Goal: Task Accomplishment & Management: Manage account settings

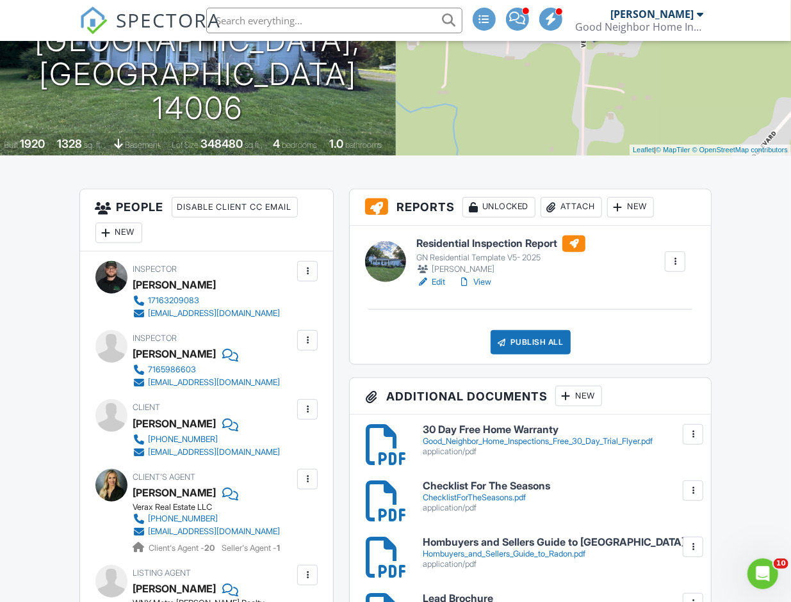
click at [437, 284] on link "Edit" at bounding box center [430, 282] width 29 height 13
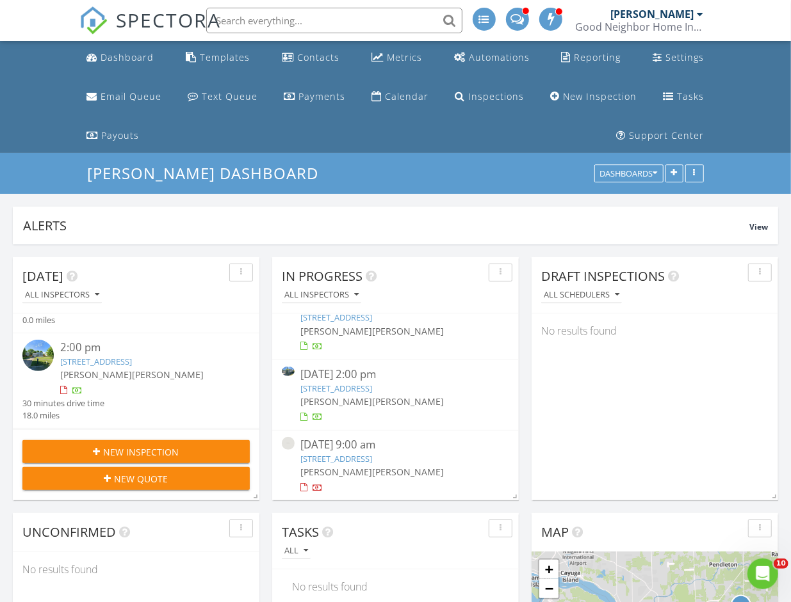
scroll to position [168, 0]
click at [125, 366] on link "1912 Creekside Dr, Grand Island , NY 14072" at bounding box center [96, 360] width 72 height 12
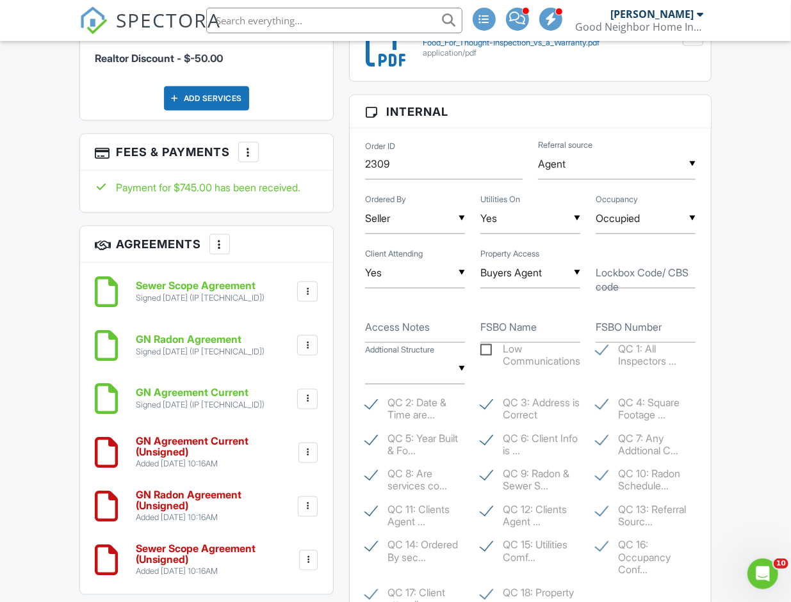
scroll to position [954, 0]
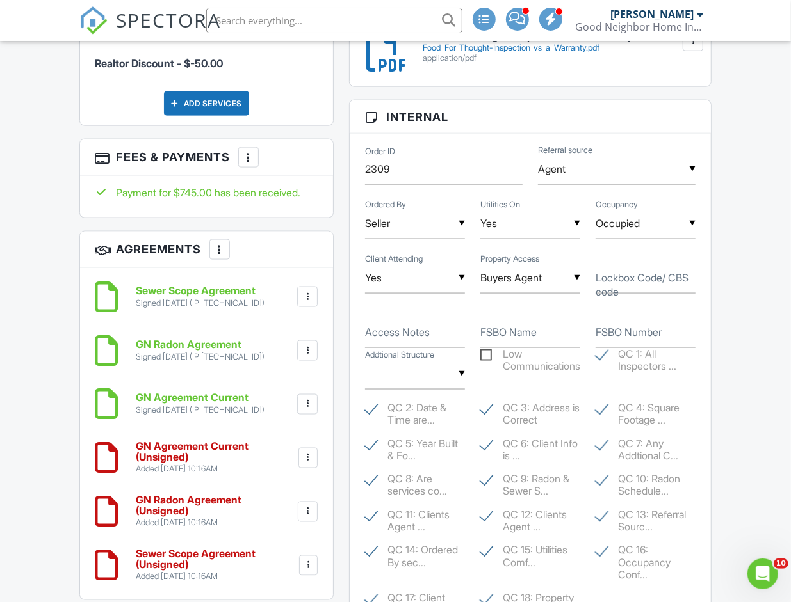
click at [306, 458] on div at bounding box center [308, 458] width 13 height 13
click at [261, 342] on h6 "GN Radon Agreement" at bounding box center [200, 345] width 129 height 12
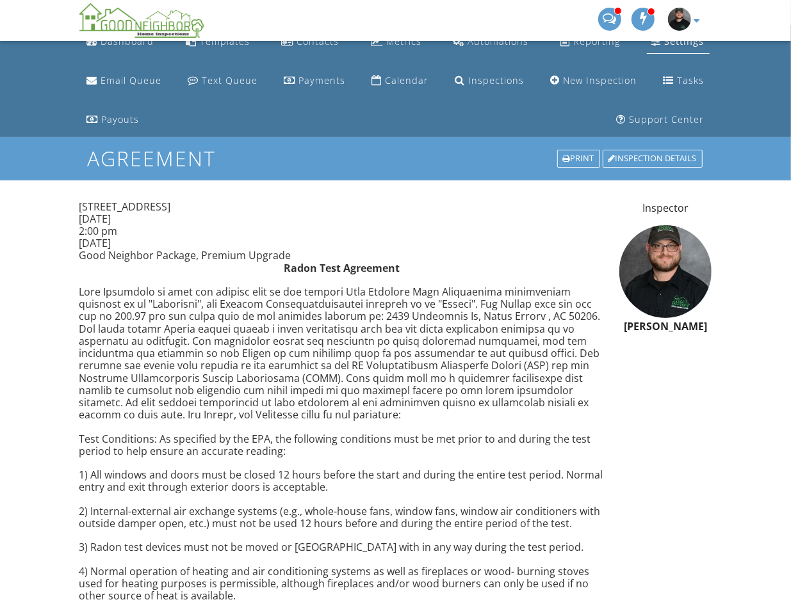
scroll to position [31, 0]
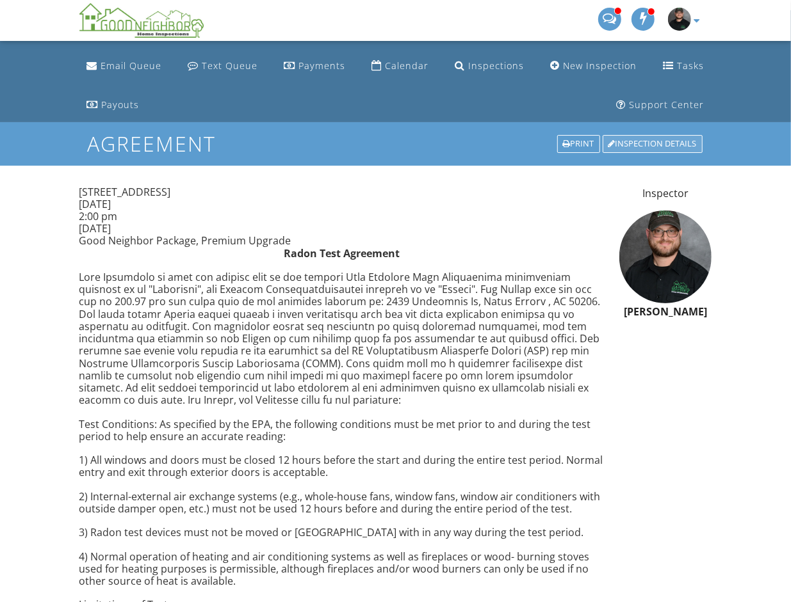
click at [643, 143] on div "Inspection Details" at bounding box center [652, 144] width 100 height 18
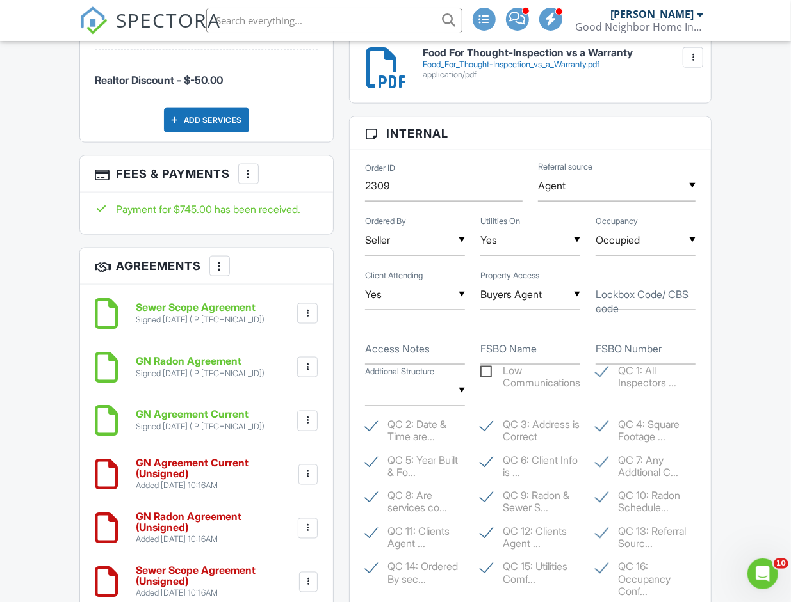
scroll to position [941, 0]
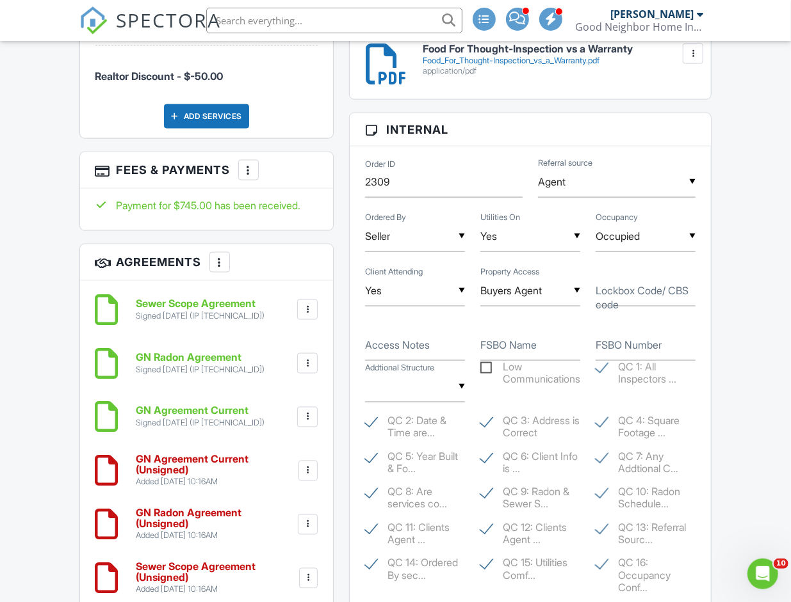
click at [172, 374] on div "Signed 08/21/2025 (IP 69.193.102.26)" at bounding box center [200, 370] width 129 height 10
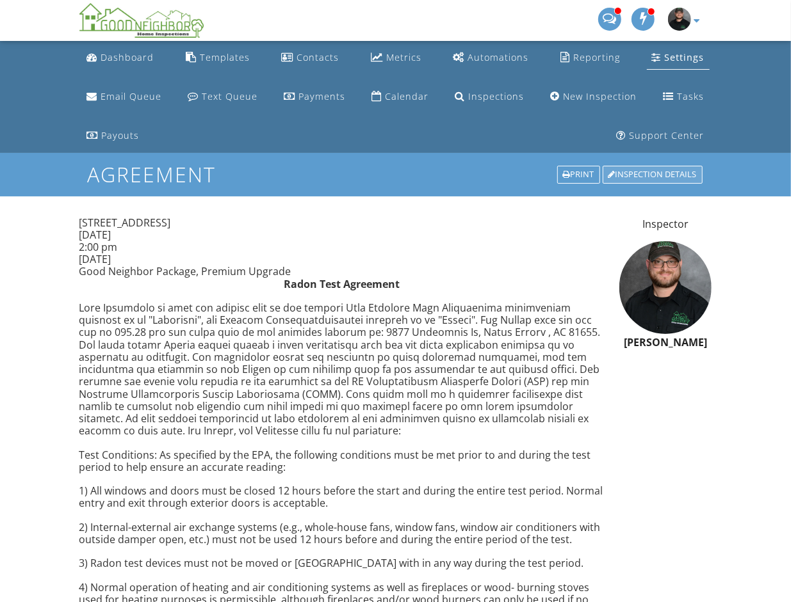
click at [675, 166] on div "Inspection Details" at bounding box center [652, 175] width 100 height 18
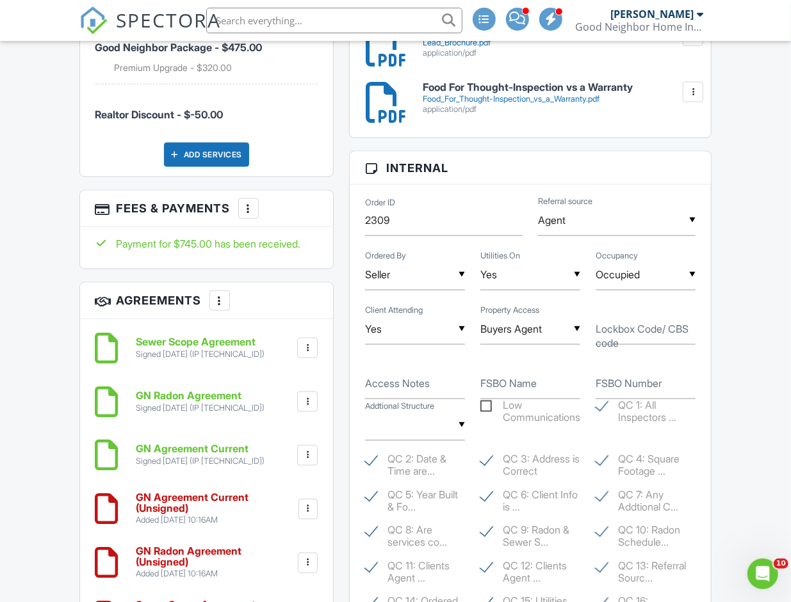
click at [309, 514] on div at bounding box center [308, 509] width 13 height 13
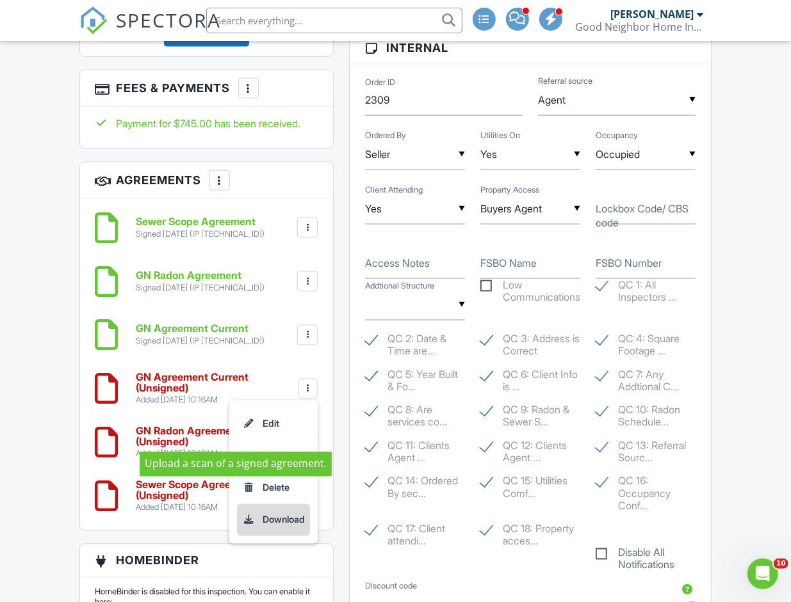
scroll to position [1024, 0]
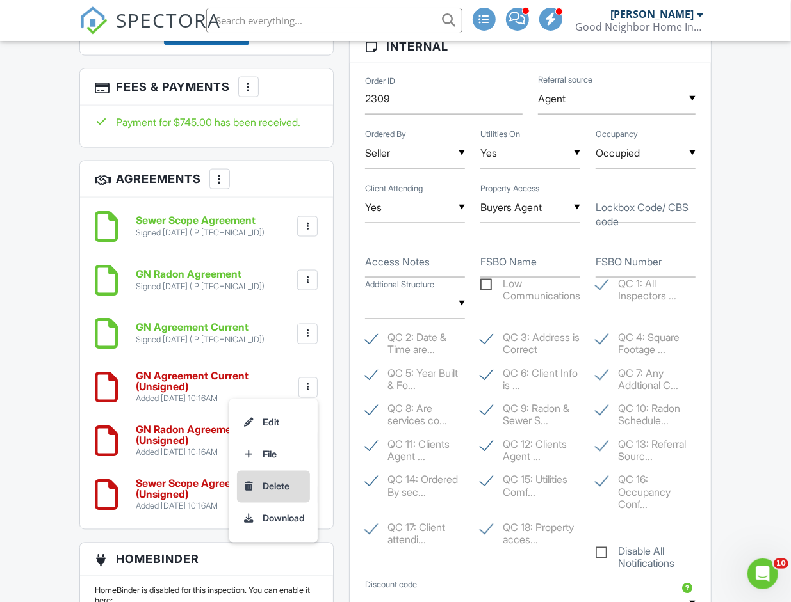
click at [257, 493] on li "Delete" at bounding box center [273, 487] width 73 height 32
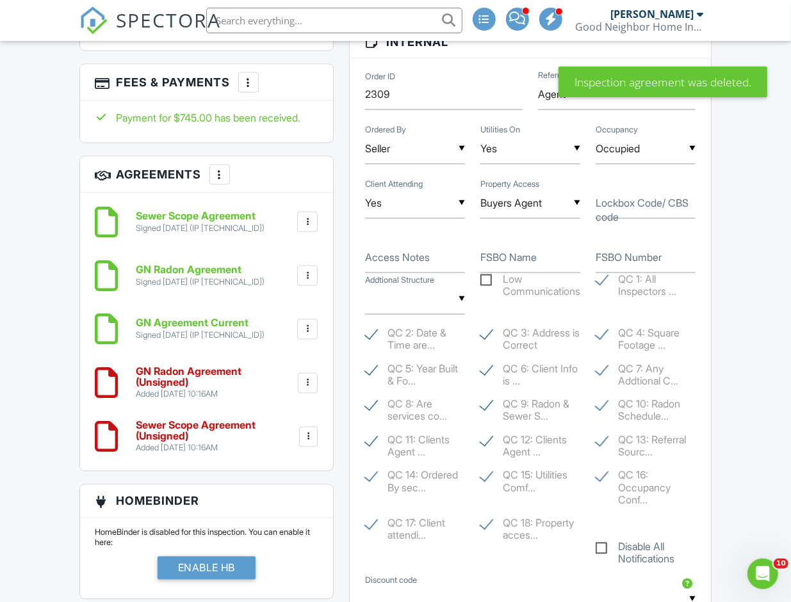
scroll to position [1029, 0]
click at [302, 385] on div at bounding box center [307, 382] width 13 height 13
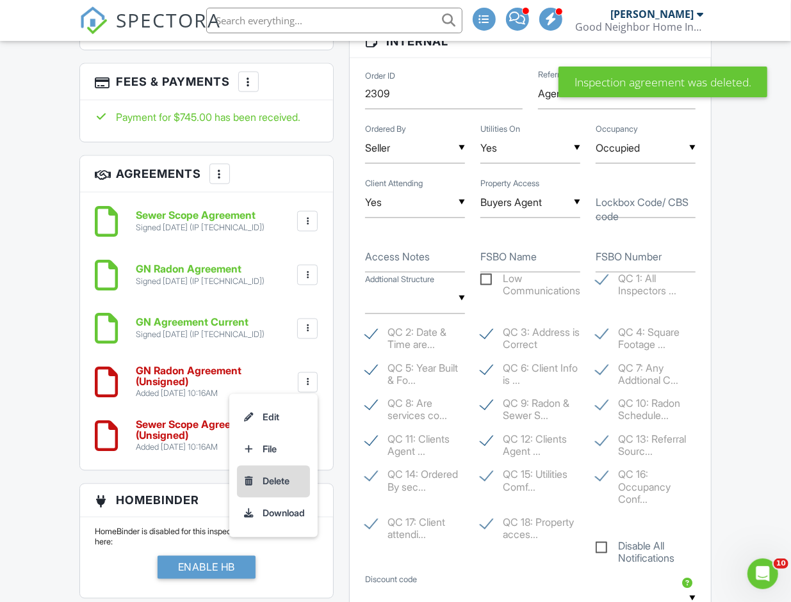
click at [280, 478] on li "Delete" at bounding box center [273, 482] width 73 height 32
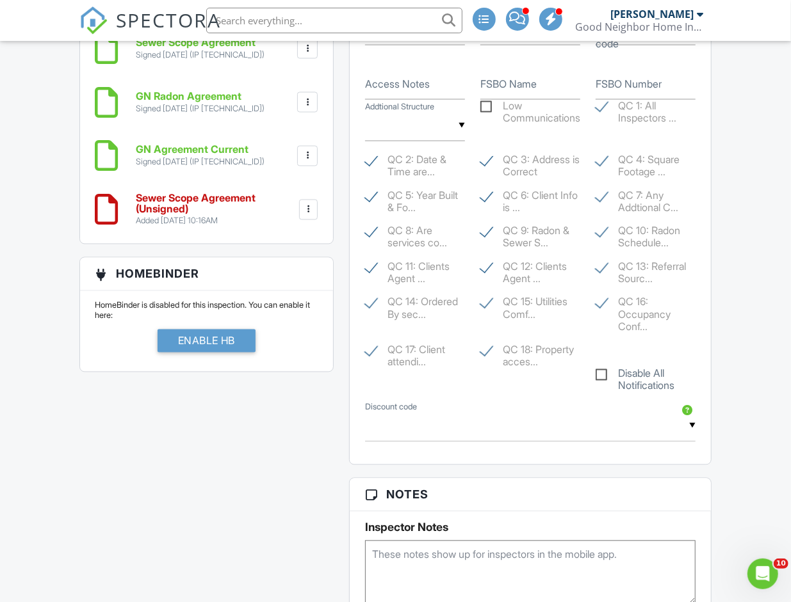
scroll to position [1191, 0]
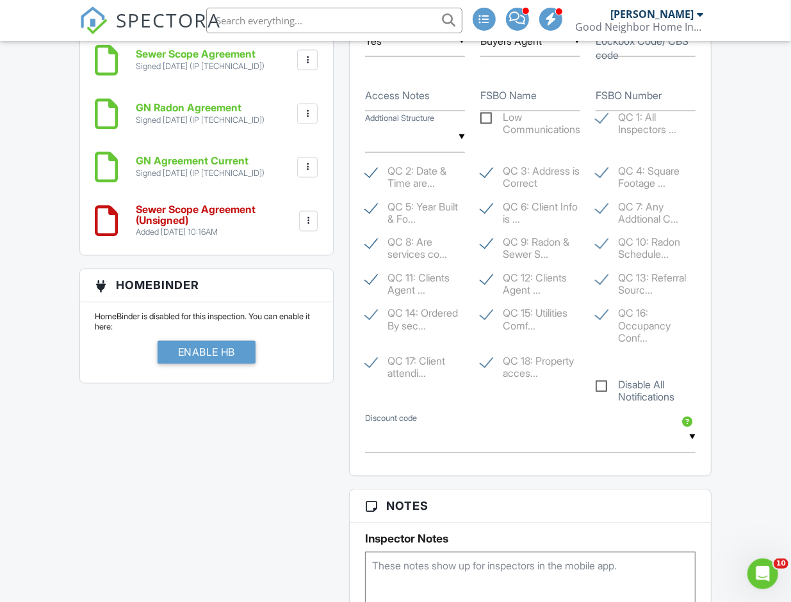
click at [305, 223] on div at bounding box center [308, 221] width 13 height 13
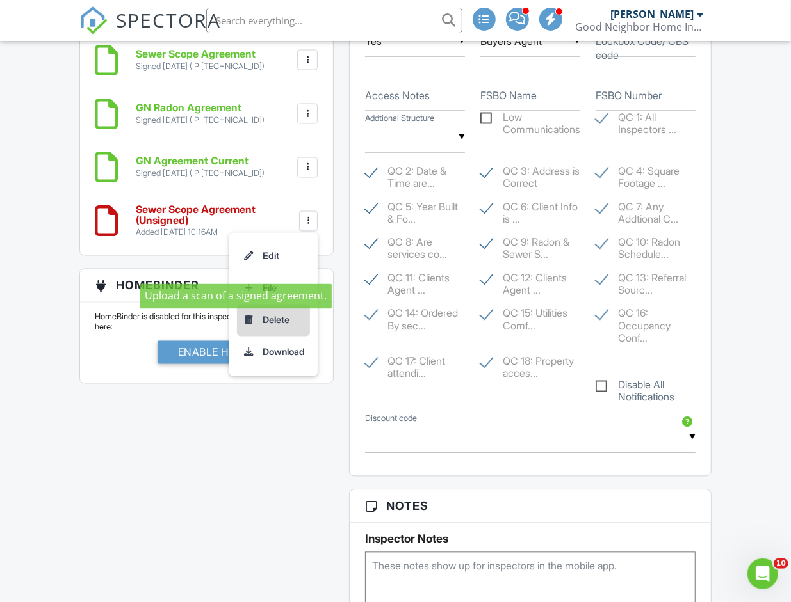
click at [284, 326] on li "Delete" at bounding box center [273, 321] width 73 height 32
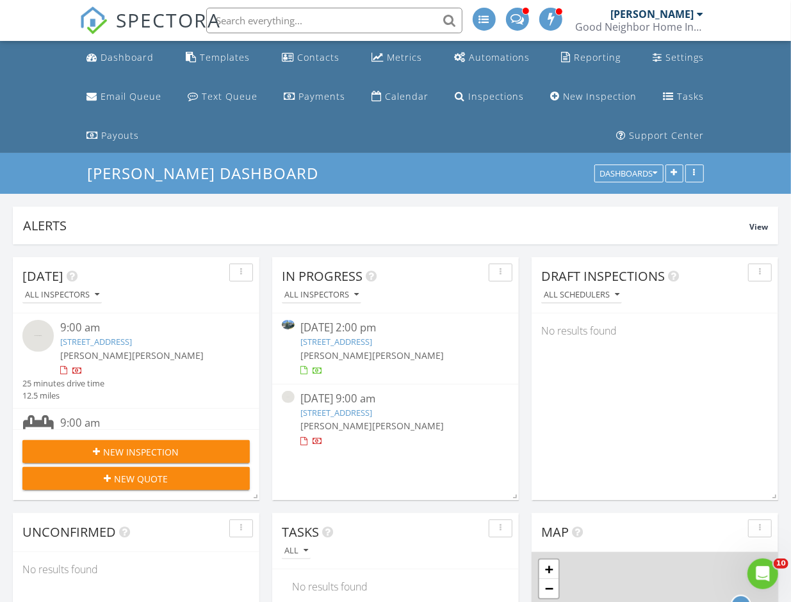
scroll to position [275, 246]
